Goal: Entertainment & Leisure: Consume media (video, audio)

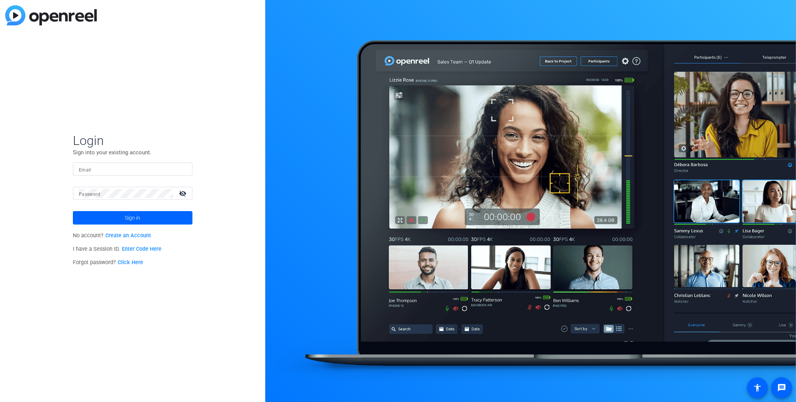
click at [134, 250] on link "Enter Code Here" at bounding box center [142, 249] width 40 height 6
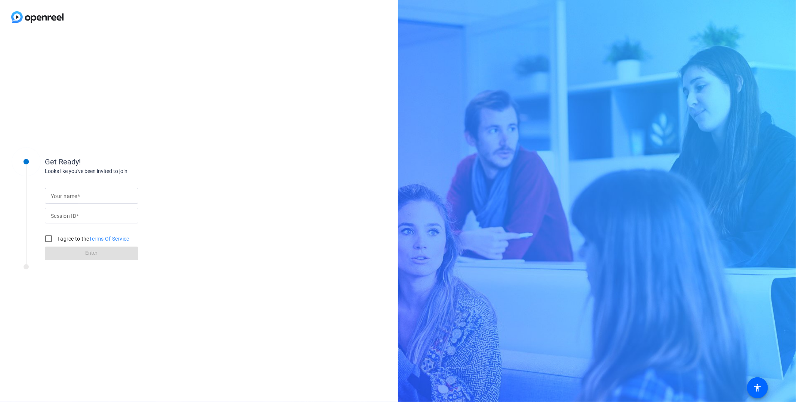
click at [61, 214] on mat-label "Session ID" at bounding box center [63, 216] width 25 height 6
click at [61, 214] on input "Session ID" at bounding box center [91, 215] width 81 height 9
paste input "knSf"
type input "knSf"
click at [66, 201] on div at bounding box center [91, 196] width 81 height 16
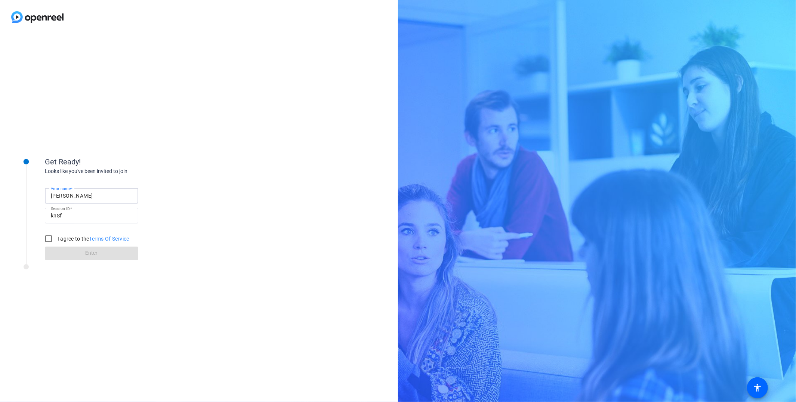
type input "[PERSON_NAME]"
click at [41, 231] on input "I agree to the Terms Of Service" at bounding box center [48, 238] width 15 height 15
checkbox input "true"
click at [71, 215] on input "knSf" at bounding box center [91, 215] width 81 height 9
type input "knSf"
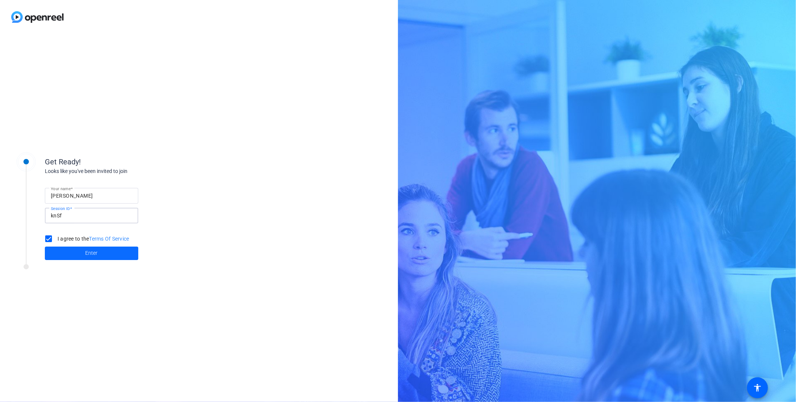
click at [106, 251] on span at bounding box center [91, 253] width 93 height 18
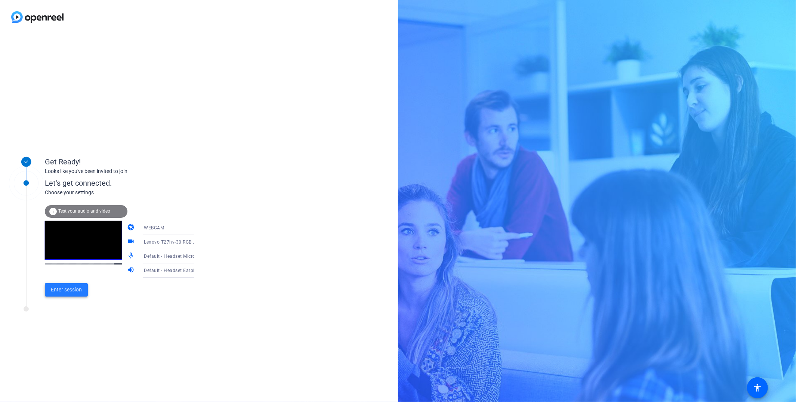
click at [60, 291] on span "Enter session" at bounding box center [66, 290] width 31 height 8
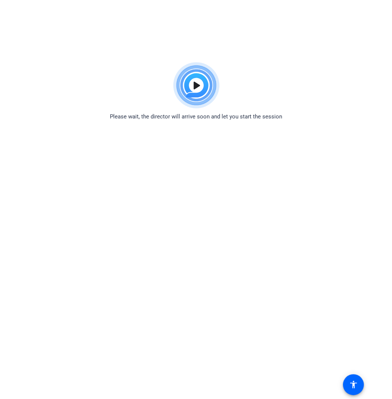
click at [266, 204] on body "Accessibility Screen-Reader Guide, Feedback, and Issue Reporting | New window P…" at bounding box center [196, 258] width 392 height 399
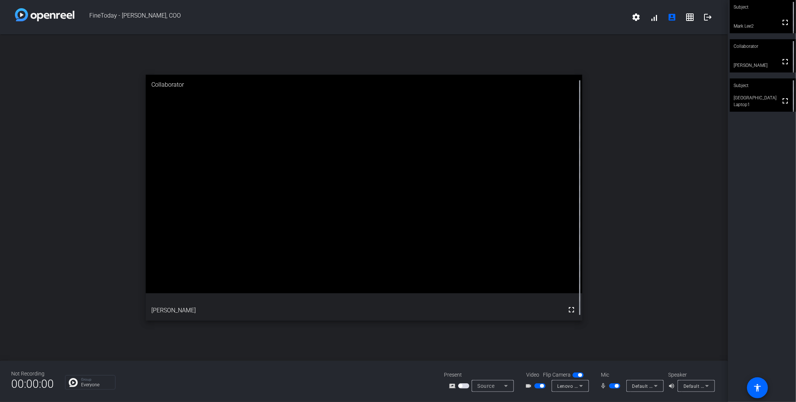
click at [781, 100] on mat-icon "fullscreen" at bounding box center [784, 100] width 9 height 9
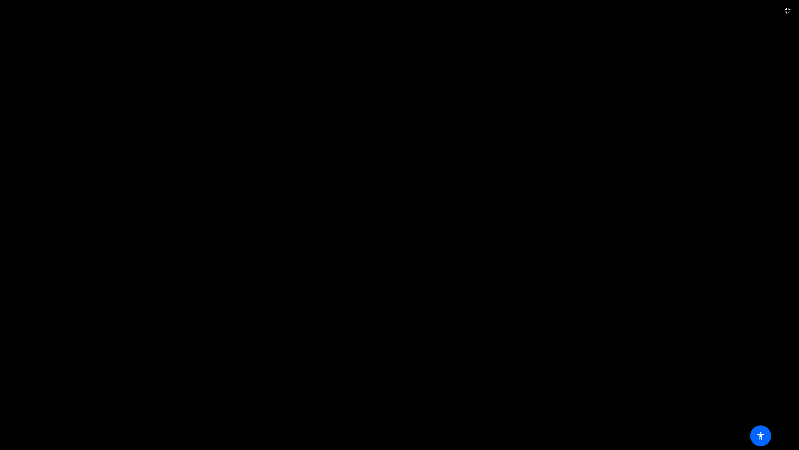
click at [563, 80] on video at bounding box center [399, 225] width 799 height 450
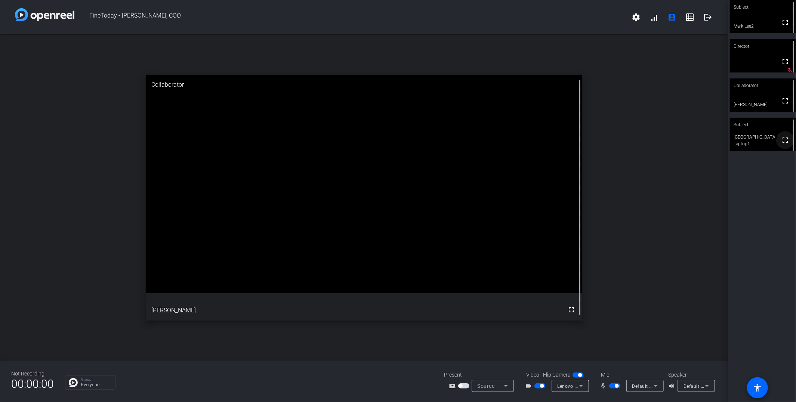
click at [783, 142] on mat-icon "fullscreen" at bounding box center [784, 140] width 9 height 9
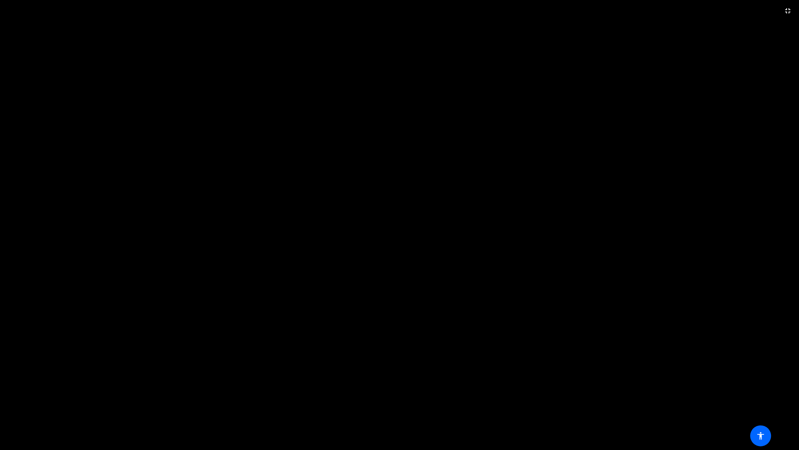
click at [558, 237] on video at bounding box center [399, 225] width 799 height 450
click at [788, 9] on mat-icon "fullscreen_exit" at bounding box center [787, 10] width 9 height 9
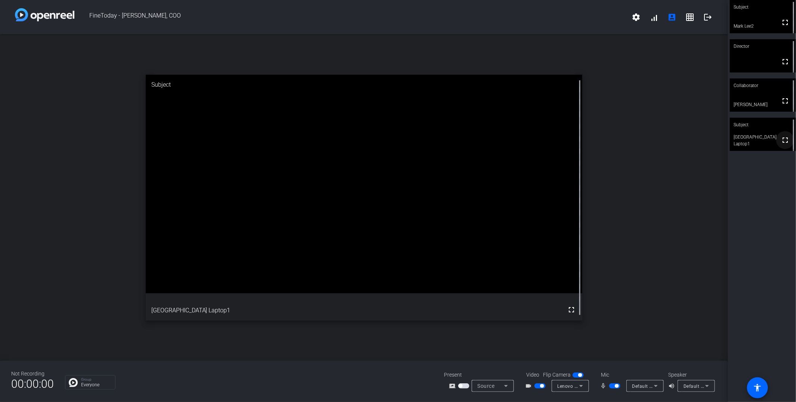
click at [783, 143] on mat-icon "fullscreen" at bounding box center [784, 140] width 9 height 9
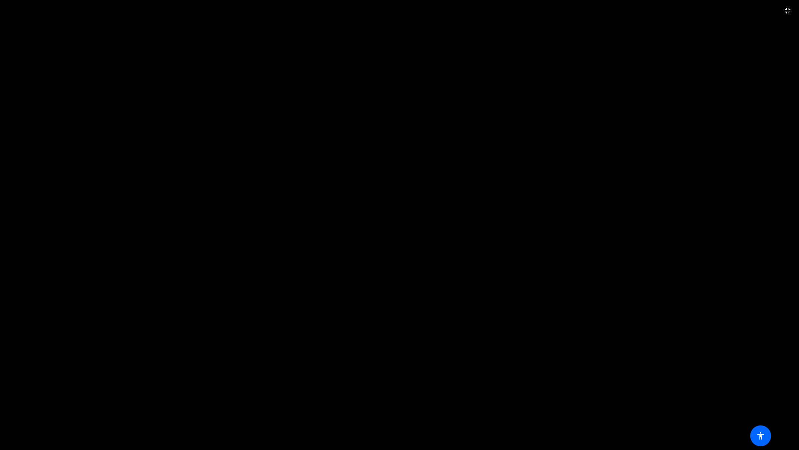
click at [556, 328] on video at bounding box center [399, 225] width 799 height 450
click at [793, 15] on span at bounding box center [788, 11] width 18 height 18
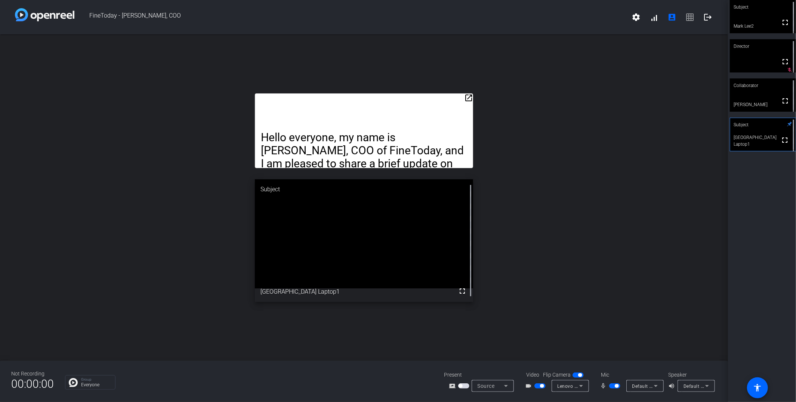
click at [461, 386] on span "button" at bounding box center [460, 386] width 4 height 4
click at [463, 387] on span "button" at bounding box center [463, 385] width 11 height 5
click at [553, 264] on div "open_in_new Hello everyone, my name is [PERSON_NAME], COO of FineToday, and I a…" at bounding box center [364, 197] width 728 height 326
click at [616, 384] on span "button" at bounding box center [616, 386] width 4 height 4
click at [616, 388] on span "button" at bounding box center [614, 385] width 11 height 5
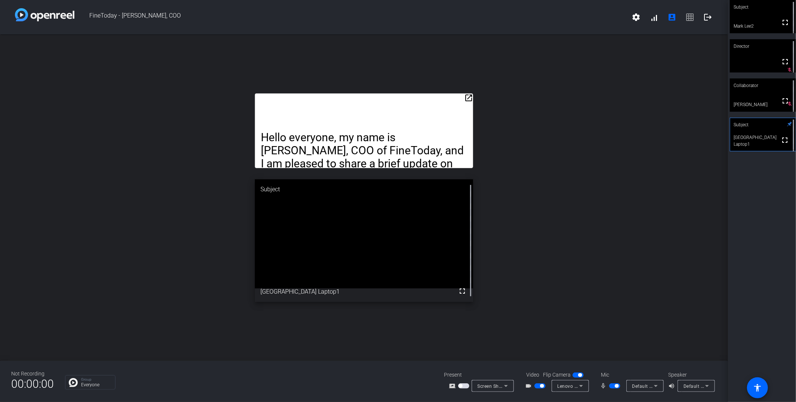
click at [610, 385] on span "button" at bounding box center [614, 385] width 11 height 5
click at [611, 386] on span "button" at bounding box center [611, 386] width 4 height 4
click at [612, 385] on span "button" at bounding box center [614, 385] width 11 height 5
click at [538, 387] on span "button" at bounding box center [539, 385] width 11 height 5
click at [470, 96] on mat-icon "open_in_new" at bounding box center [468, 97] width 9 height 9
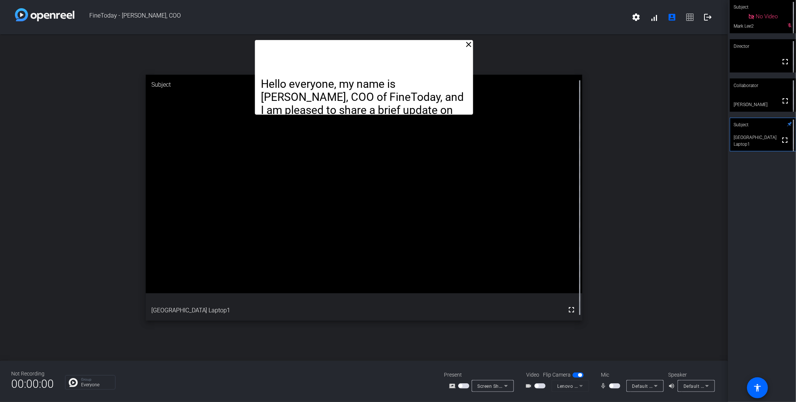
drag, startPoint x: 542, startPoint y: 386, endPoint x: 561, endPoint y: 388, distance: 18.9
click at [542, 386] on span "button" at bounding box center [539, 385] width 11 height 5
click at [613, 387] on span "button" at bounding box center [614, 385] width 11 height 5
click at [708, 20] on mat-icon "logout" at bounding box center [707, 17] width 9 height 9
